Goal: Navigation & Orientation: Find specific page/section

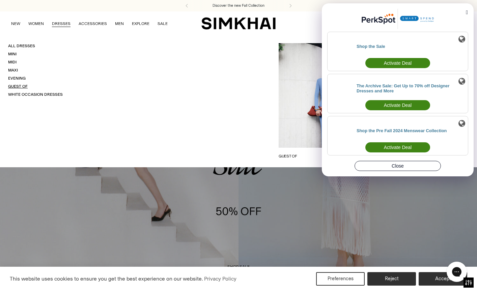
click at [24, 86] on link "Guest Of" at bounding box center [18, 86] width 20 height 5
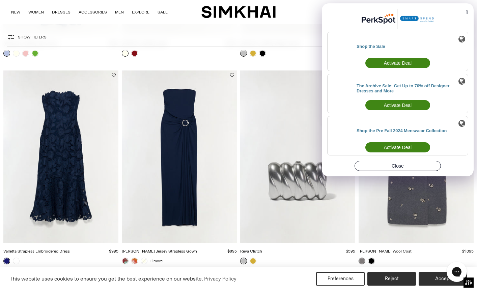
scroll to position [473, 0]
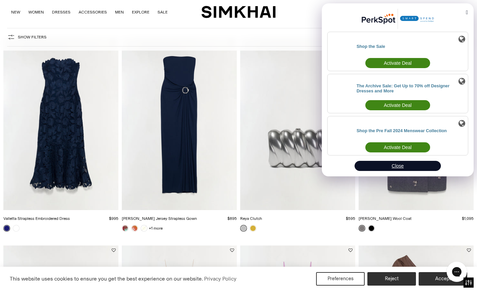
click at [396, 167] on button "Close" at bounding box center [398, 166] width 86 height 10
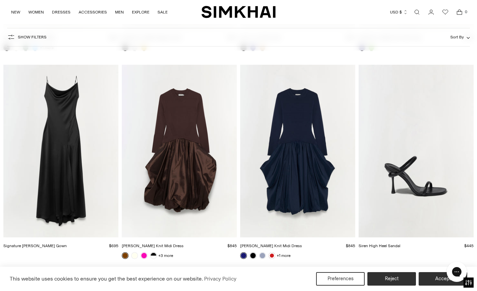
scroll to position [4823, 0]
